Goal: Transaction & Acquisition: Register for event/course

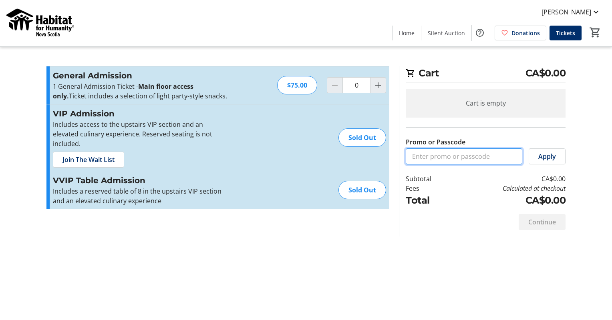
click at [450, 154] on input "Promo or Passcode" at bounding box center [463, 156] width 116 height 16
click at [462, 152] on input "Promo or Passcode" at bounding box center [463, 156] width 116 height 16
type input "GOLDBMO2025!"
click at [555, 155] on span "Apply" at bounding box center [547, 157] width 18 height 10
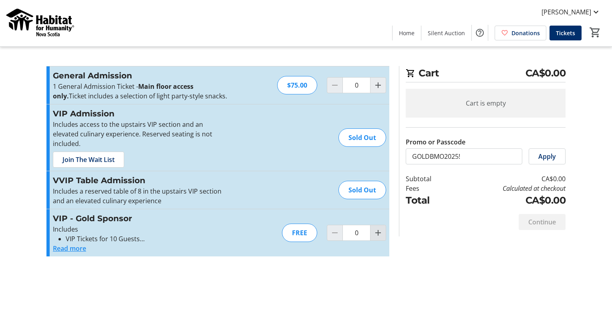
click at [379, 228] on mat-icon "Increment by one" at bounding box center [378, 233] width 10 height 10
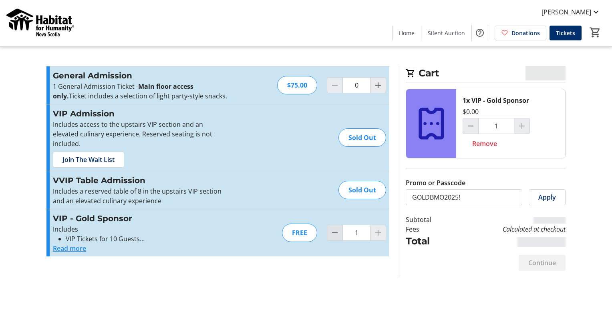
click at [335, 228] on mat-icon "Decrement by one" at bounding box center [335, 233] width 10 height 10
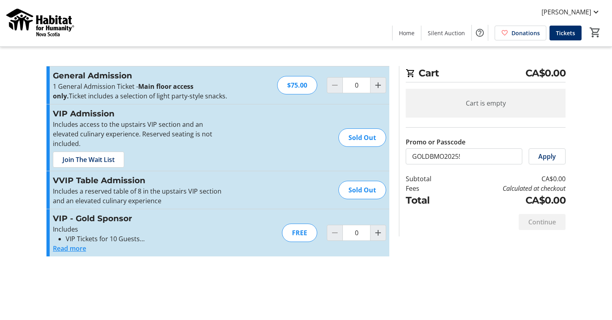
click at [80, 244] on button "Read more" at bounding box center [69, 249] width 33 height 10
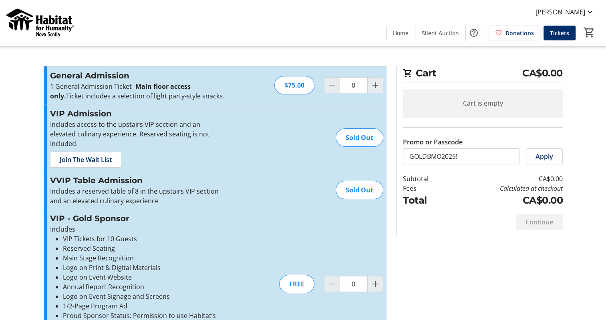
scroll to position [38, 0]
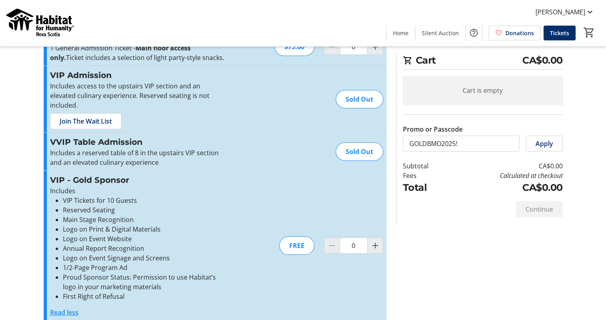
click at [291, 237] on div "FREE" at bounding box center [296, 246] width 35 height 18
click at [375, 241] on mat-icon "Increment by one" at bounding box center [375, 246] width 10 height 10
type input "1"
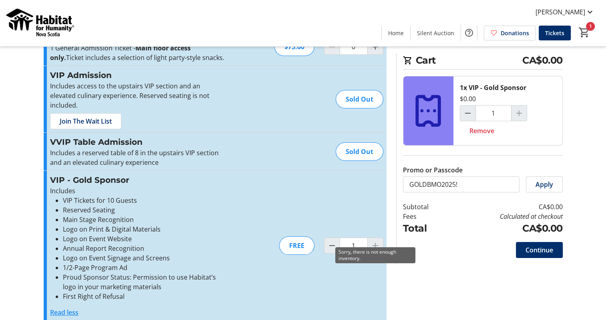
click at [374, 241] on div at bounding box center [375, 246] width 16 height 16
click at [376, 238] on div at bounding box center [375, 246] width 16 height 16
click at [545, 247] on span "Continue" at bounding box center [539, 250] width 28 height 10
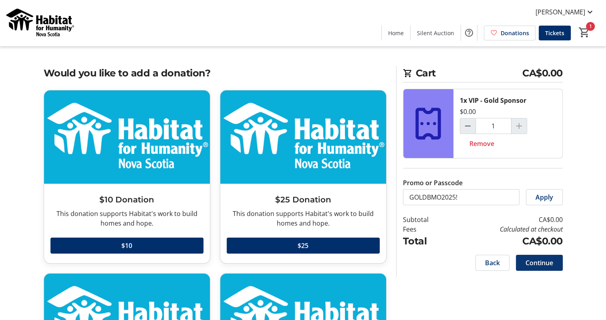
click at [539, 261] on span "Continue" at bounding box center [539, 263] width 28 height 10
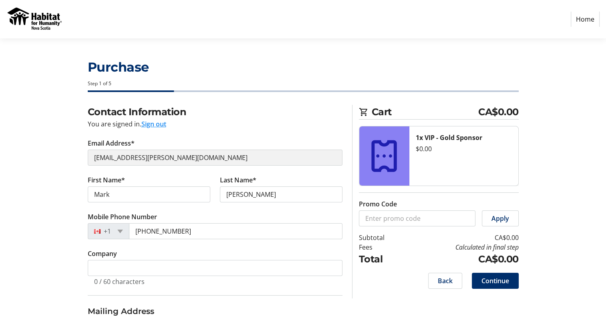
select select "CA"
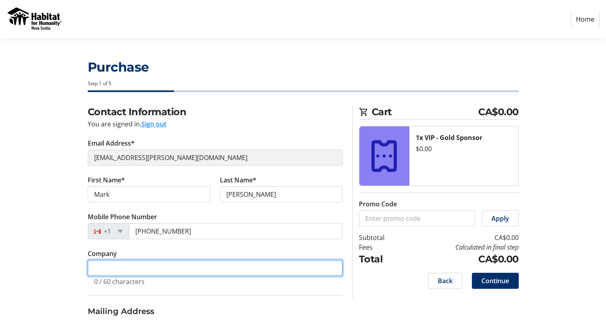
click at [162, 262] on input "Company" at bounding box center [215, 268] width 255 height 16
type input "BMO Private Wealth"
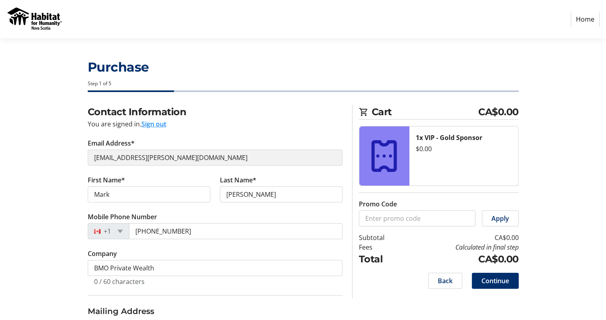
type input "1675 [GEOGRAPHIC_DATA]"
type input "14th floor"
type input "[GEOGRAPHIC_DATA]"
select select "NS"
type input "B3J0E9"
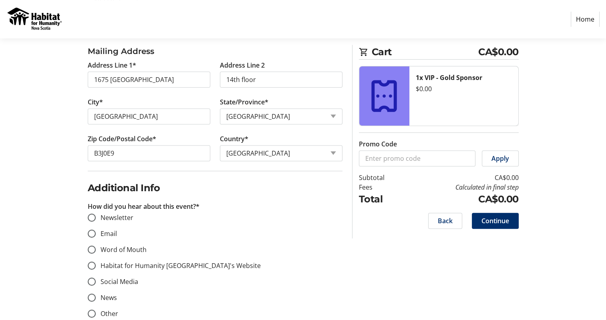
scroll to position [296, 0]
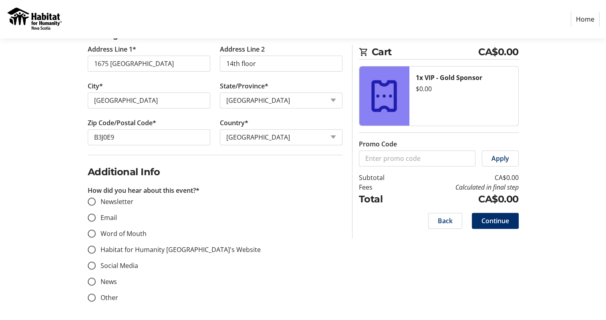
click at [108, 296] on label "Other" at bounding box center [107, 298] width 22 height 10
click at [96, 296] on input "Other" at bounding box center [92, 298] width 8 height 8
radio input "true"
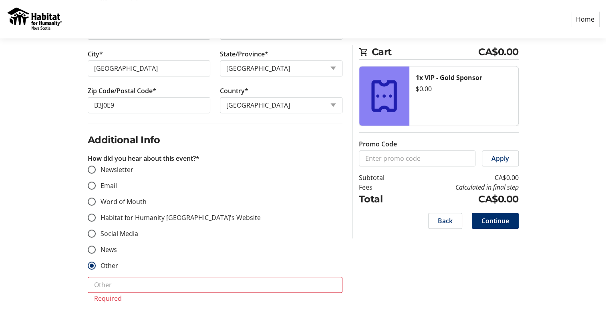
click at [106, 182] on span "Email" at bounding box center [108, 185] width 16 height 9
click at [96, 182] on input "Email" at bounding box center [92, 186] width 8 height 8
radio input "true"
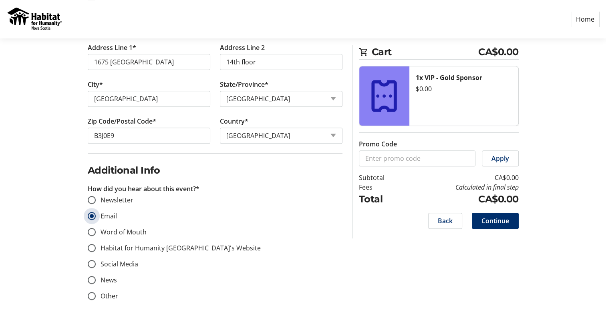
scroll to position [296, 0]
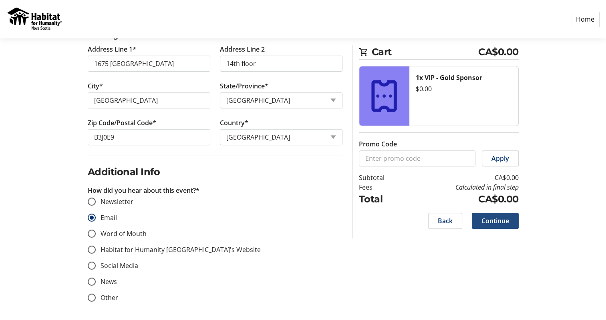
click at [491, 218] on span "Continue" at bounding box center [495, 221] width 28 height 10
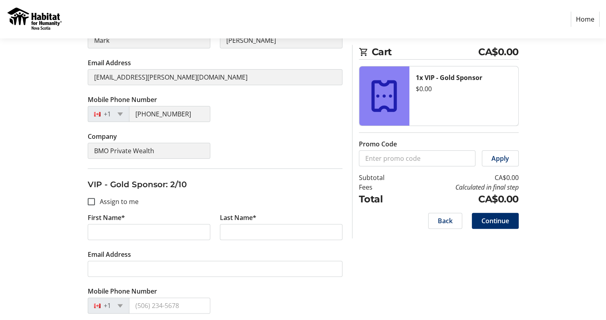
scroll to position [80, 0]
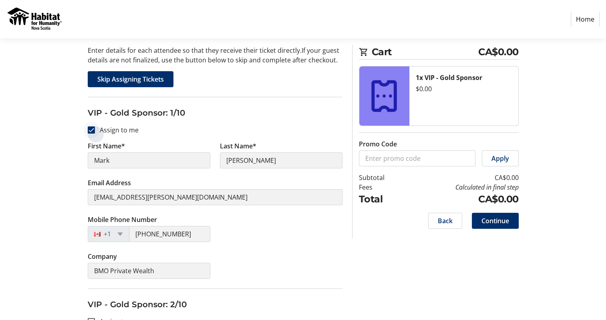
click at [94, 129] on div at bounding box center [91, 129] width 19 height 19
checkbox input "false"
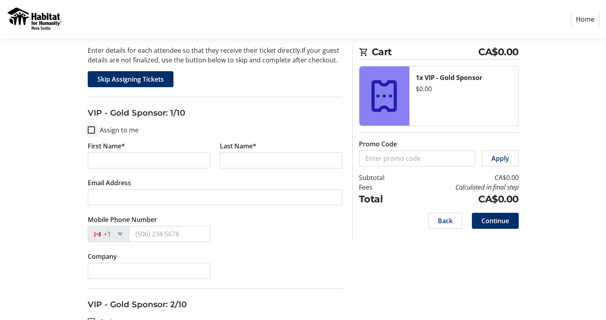
click at [86, 130] on div at bounding box center [91, 129] width 19 height 19
checkbox input "true"
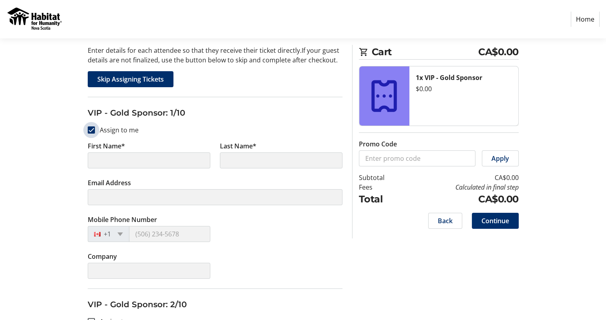
type input "Mark"
type input "[PERSON_NAME]"
type input "[EMAIL_ADDRESS][PERSON_NAME][DOMAIN_NAME]"
type input "[PHONE_NUMBER]"
type input "BMO Private Wealth"
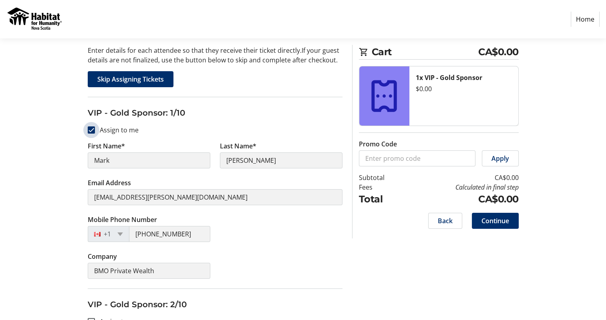
scroll to position [240, 0]
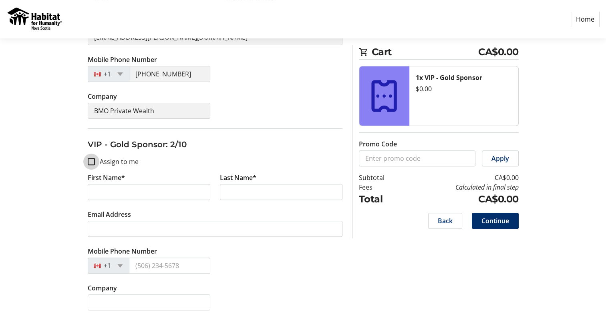
click at [90, 163] on input "Assign to me" at bounding box center [91, 161] width 7 height 7
checkbox input "true"
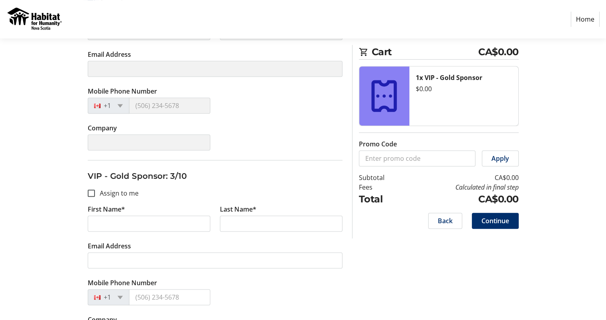
scroll to position [440, 0]
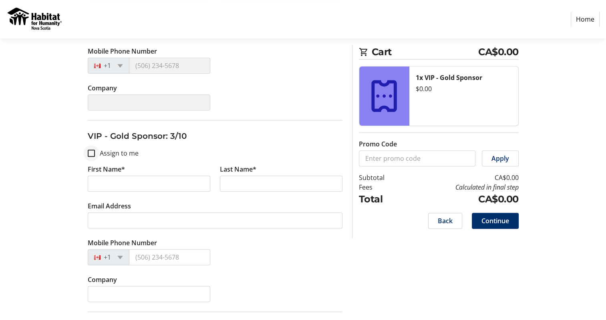
type input "Mark"
type input "[PERSON_NAME]"
type input "[EMAIL_ADDRESS][PERSON_NAME][DOMAIN_NAME]"
type input "[PHONE_NUMBER]"
type input "BMO Private Wealth"
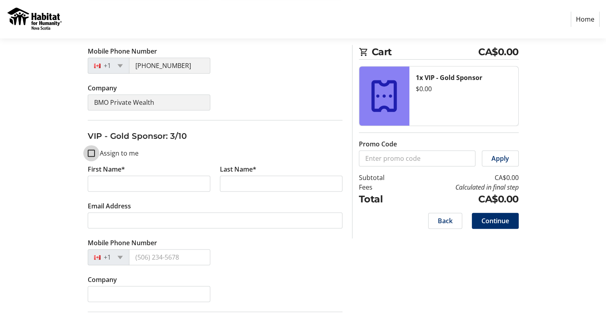
click at [92, 150] on input "Assign to me" at bounding box center [91, 153] width 7 height 7
checkbox input "true"
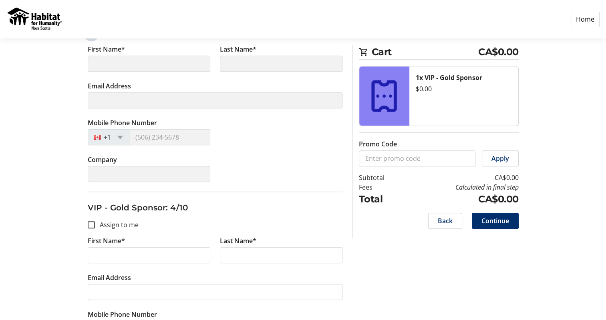
scroll to position [640, 0]
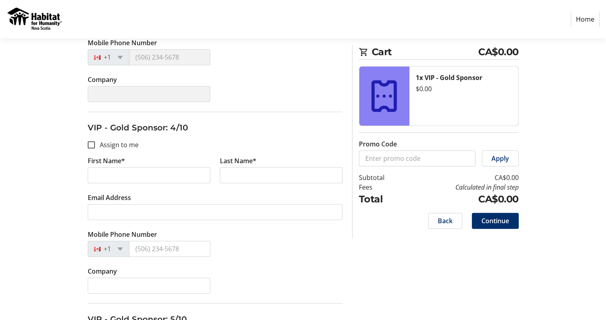
type input "Mark"
type input "[PERSON_NAME]"
type input "[EMAIL_ADDRESS][PERSON_NAME][DOMAIN_NAME]"
type input "[PHONE_NUMBER]"
type input "BMO Private Wealth"
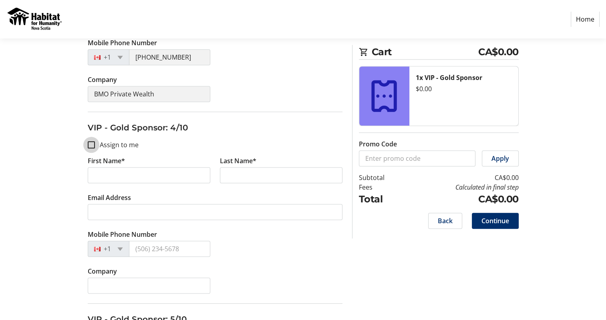
click at [88, 142] on input "Assign to me" at bounding box center [91, 144] width 7 height 7
checkbox input "true"
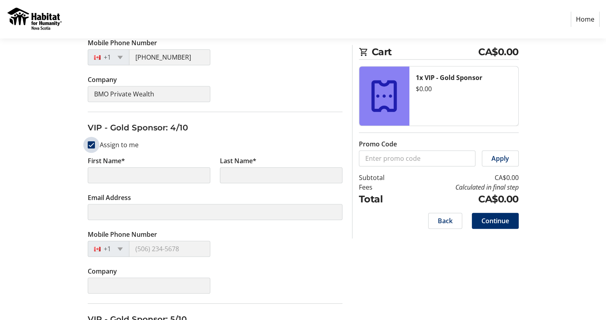
scroll to position [760, 0]
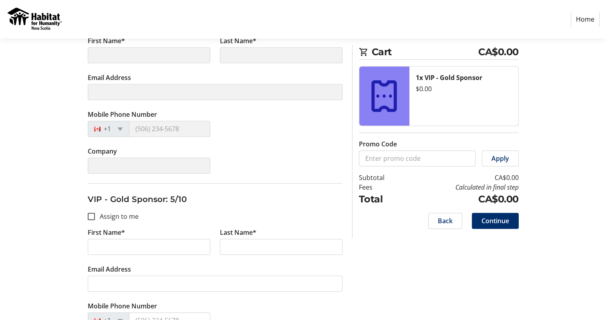
type input "Mark"
type input "[PERSON_NAME]"
type input "[EMAIL_ADDRESS][PERSON_NAME][DOMAIN_NAME]"
type input "[PHONE_NUMBER]"
type input "BMO Private Wealth"
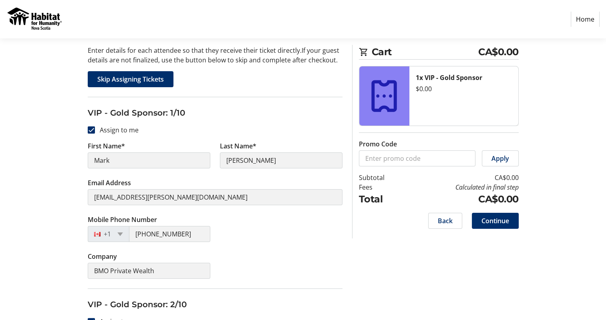
scroll to position [0, 0]
